Goal: Task Accomplishment & Management: Complete application form

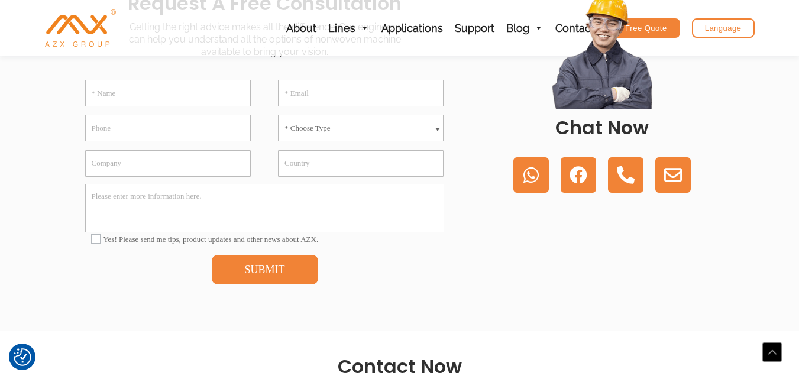
scroll to position [236, 0]
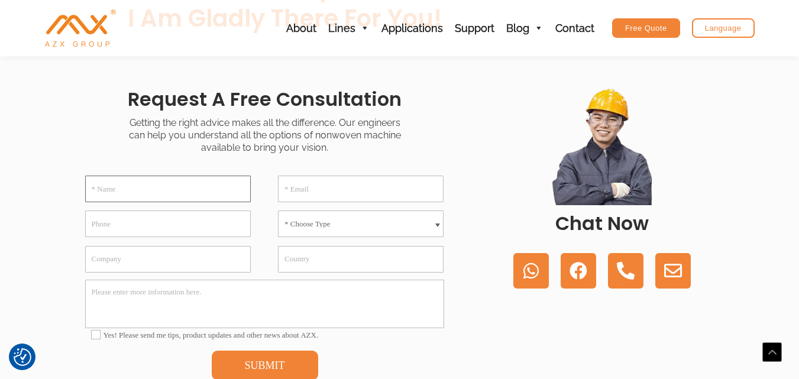
click at [140, 189] on input "* Name" at bounding box center [168, 189] width 166 height 27
type input "[PERSON_NAME]"
type input "[EMAIL_ADDRESS][DOMAIN_NAME]"
type input "[PHONE_NUMBER]"
select select "Meltblown Non woven Machine"
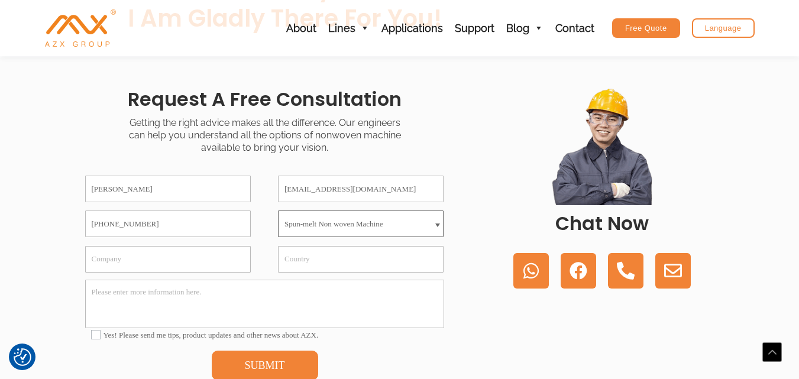
select select "Others"
type input "Medical Set Company"
type input "[GEOGRAPHIC_DATA], [GEOGRAPHIC_DATA]"
drag, startPoint x: 387, startPoint y: 296, endPoint x: 309, endPoint y: 296, distance: 78.0
click at [309, 296] on textarea "We would like to further details about all the machines. we have plan on" at bounding box center [264, 304] width 359 height 48
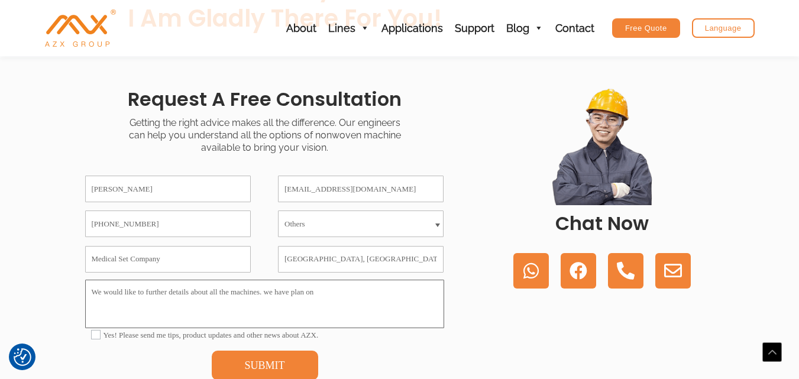
paste textarea "are currently planning to acquire such equipment for our operations"
paste textarea "We look forward to your positive response and hope to establish a fruitful busi…"
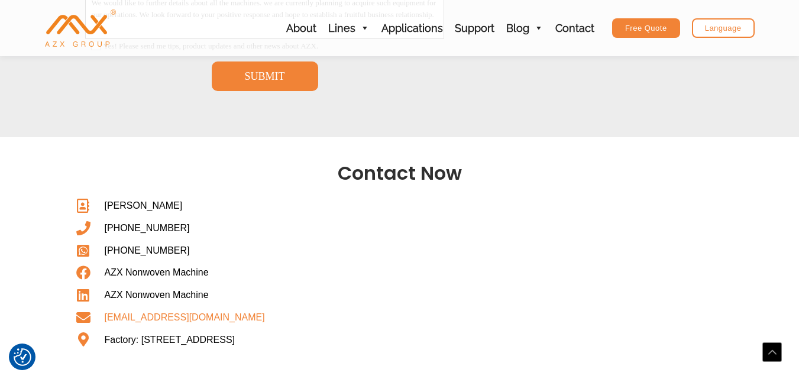
scroll to position [532, 0]
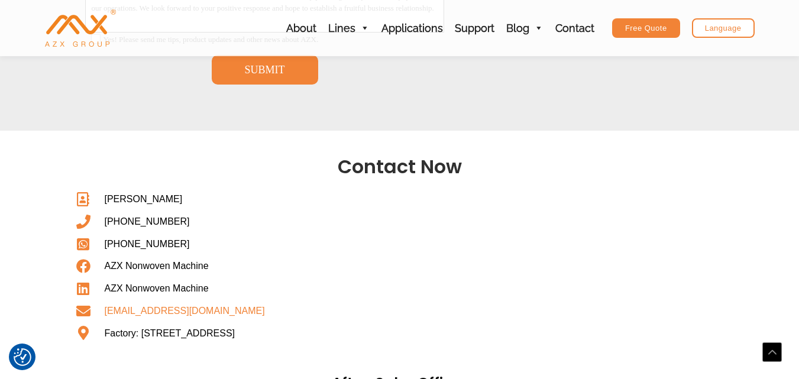
type textarea "We would like to further details about all the machines. we are currently plann…"
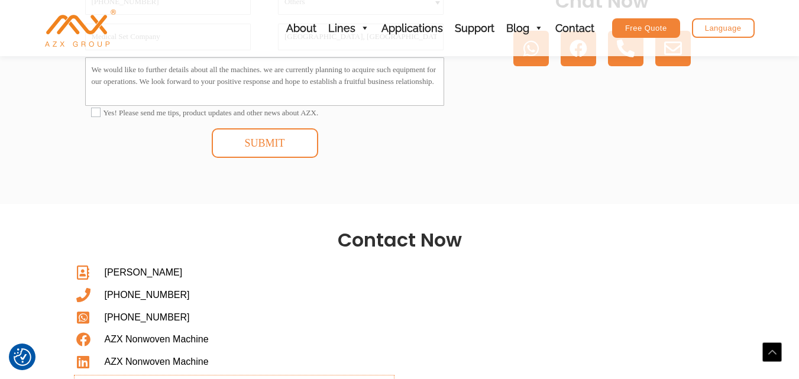
scroll to position [414, 0]
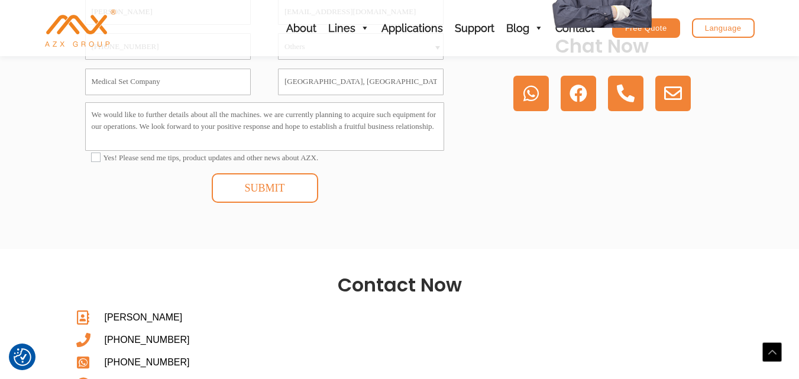
click at [260, 191] on button "SUBMIT" at bounding box center [265, 188] width 106 height 30
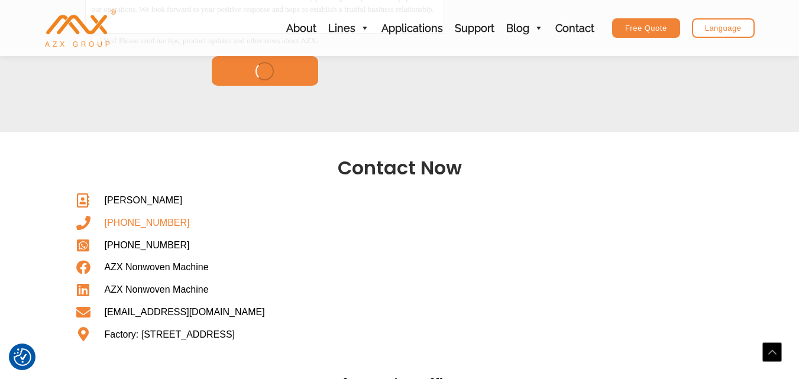
scroll to position [532, 0]
